Goal: Information Seeking & Learning: Find specific page/section

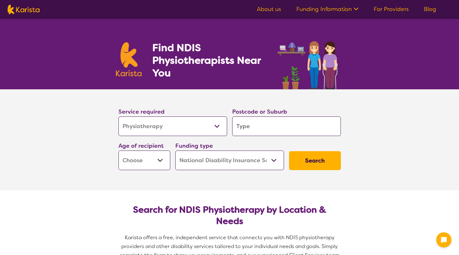
select select "Physiotherapy"
select select "NDIS"
select select "Physiotherapy"
select select "NDIS"
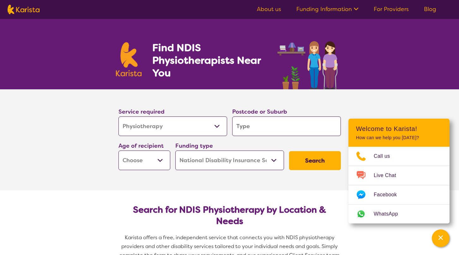
select select "Exercise physiology"
click at [259, 126] on input "search" at bounding box center [286, 127] width 109 height 20
type input "2"
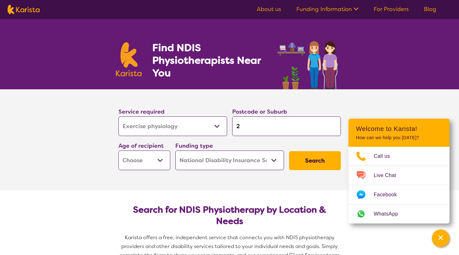
type input "22"
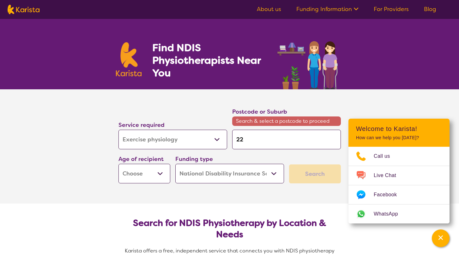
type input "226"
type input "2260"
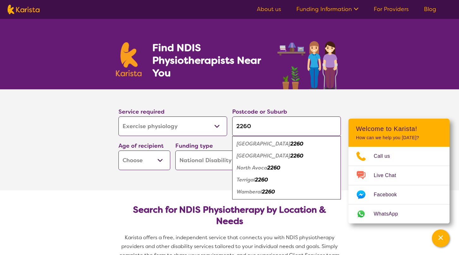
type input "2260"
click at [260, 196] on div "Wamberal 2260" at bounding box center [286, 192] width 102 height 12
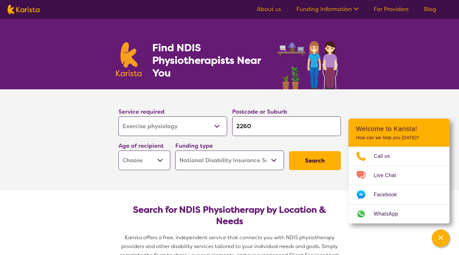
click at [304, 163] on button "Search" at bounding box center [315, 160] width 52 height 19
select select "EC"
click at [309, 155] on button "Search" at bounding box center [315, 160] width 52 height 19
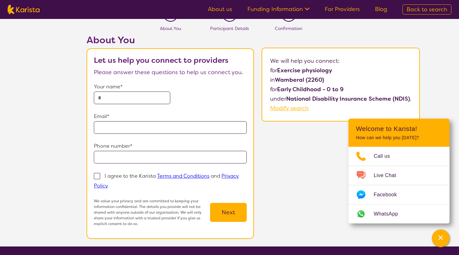
scroll to position [32, 0]
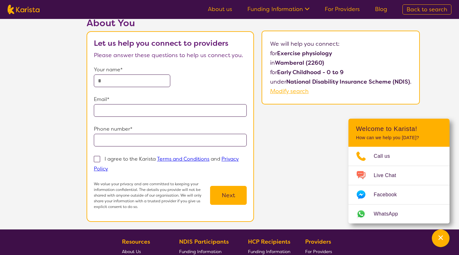
select select "Physiotherapy"
select select "EC"
select select "NDIS"
select select "Physiotherapy"
select select "EC"
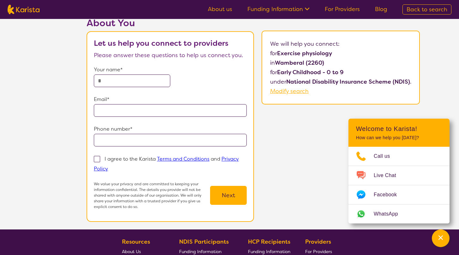
select select "NDIS"
